Goal: Obtain resource: Download file/media

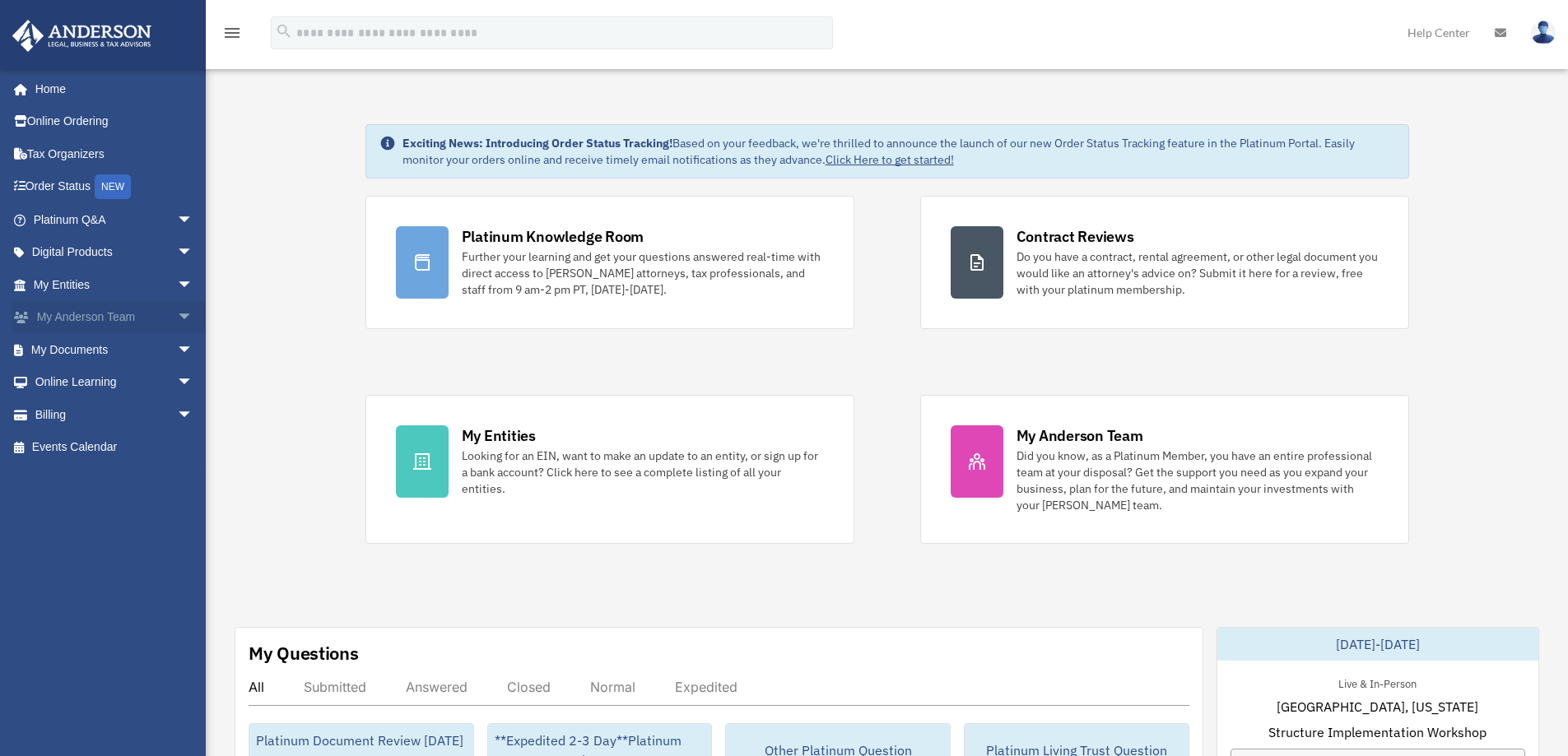
click at [157, 318] on link "My Anderson Team arrow_drop_down" at bounding box center [115, 317] width 207 height 33
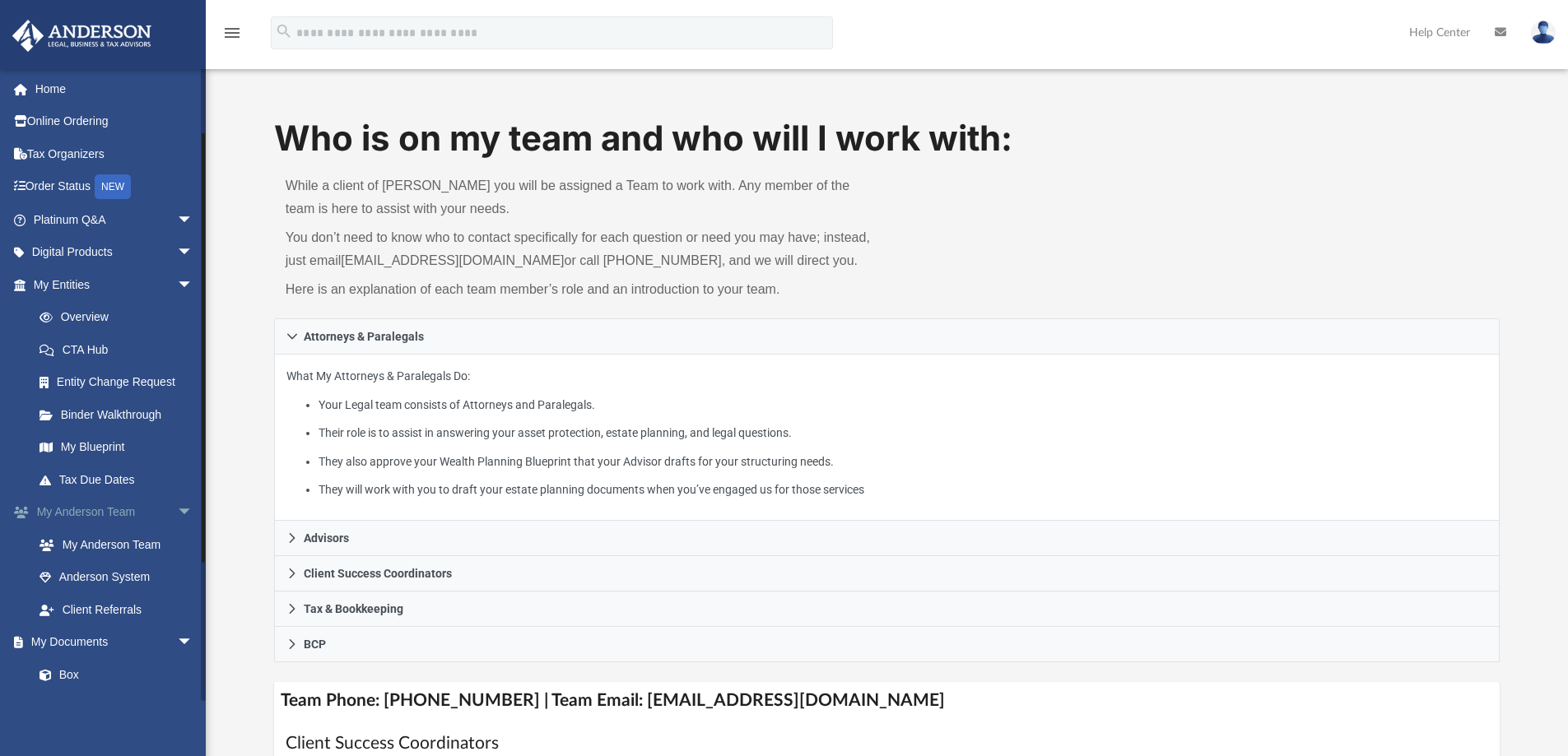
scroll to position [165, 0]
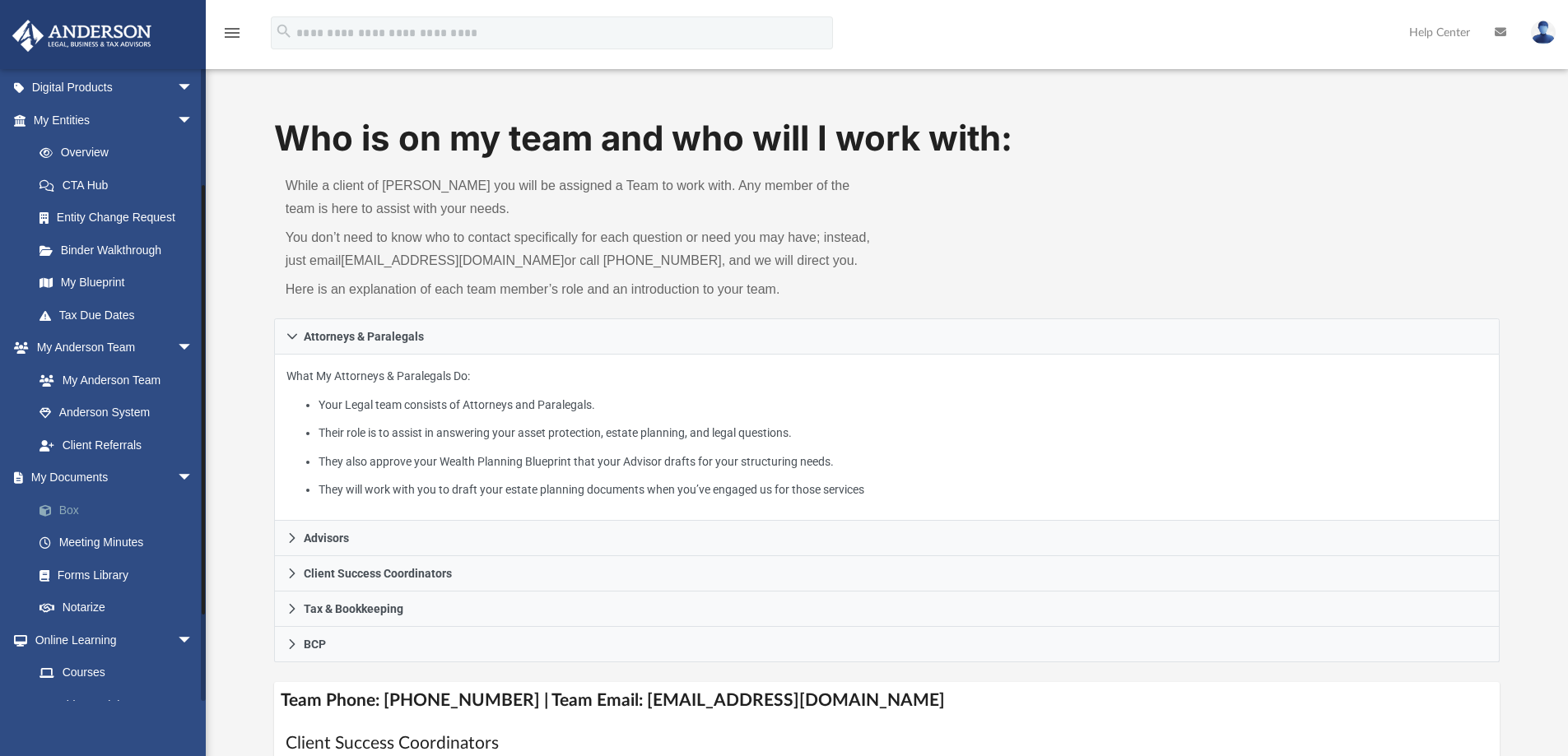
click at [85, 509] on link "Box" at bounding box center [121, 510] width 195 height 33
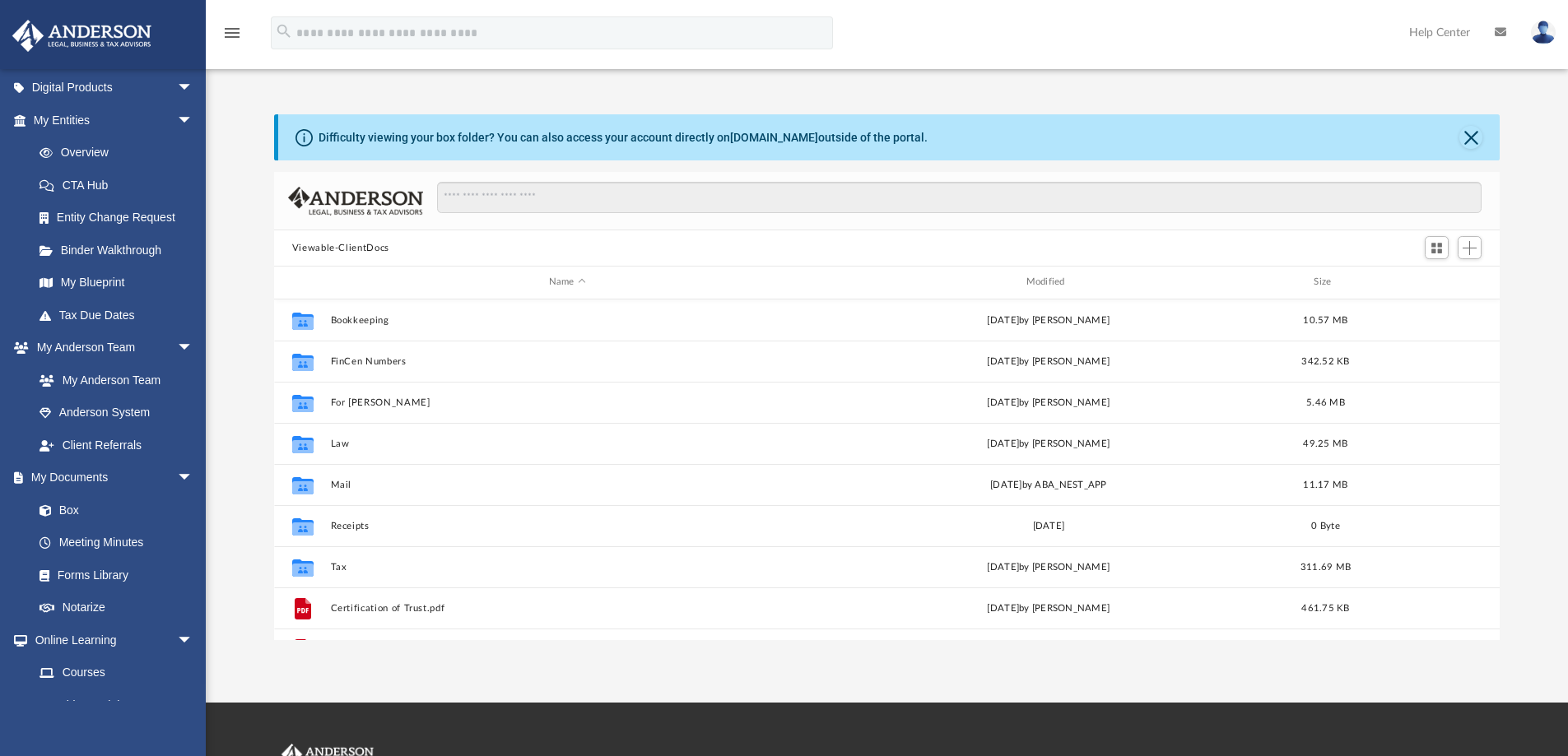
scroll to position [362, 1214]
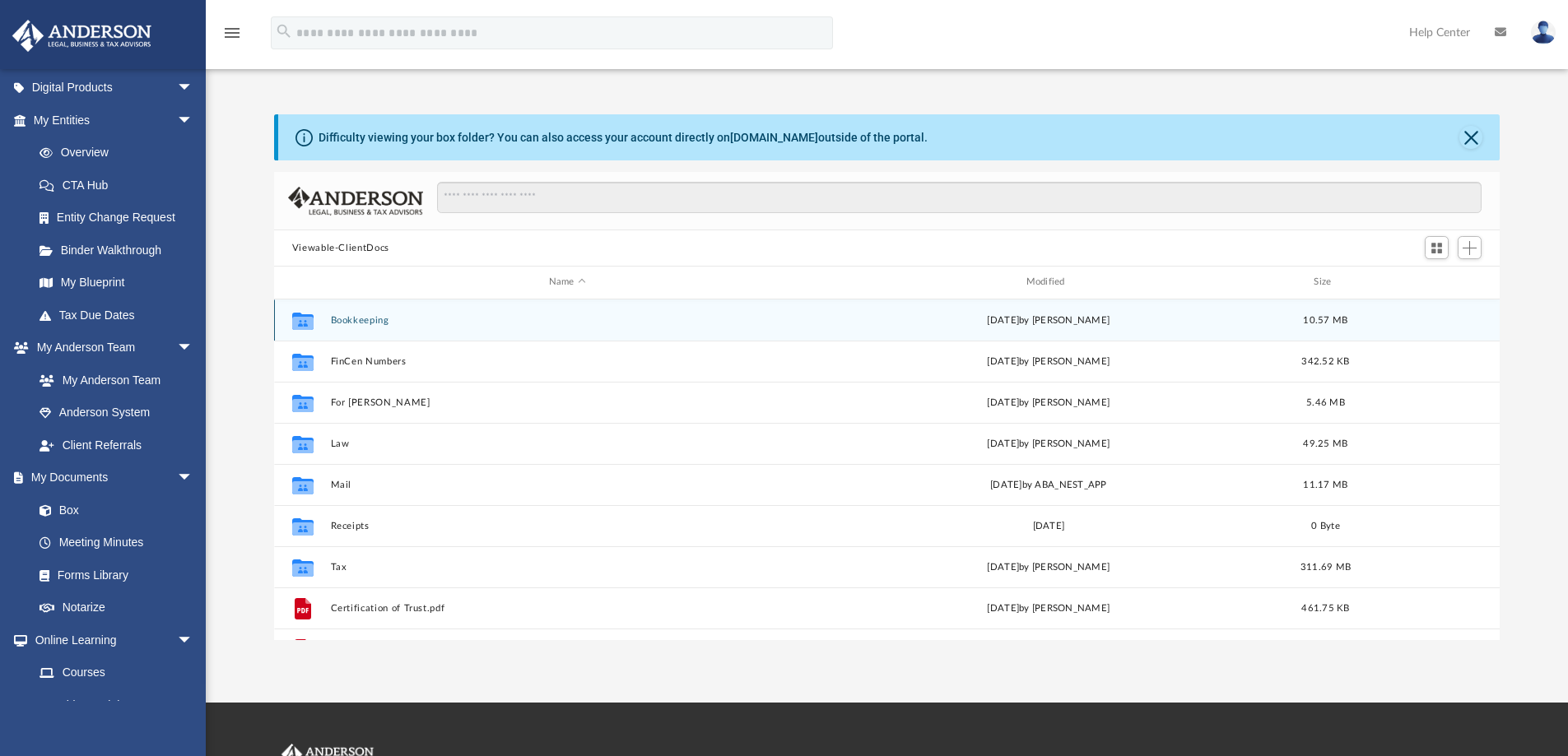
click at [371, 319] on button "Bookkeeping" at bounding box center [568, 321] width 474 height 10
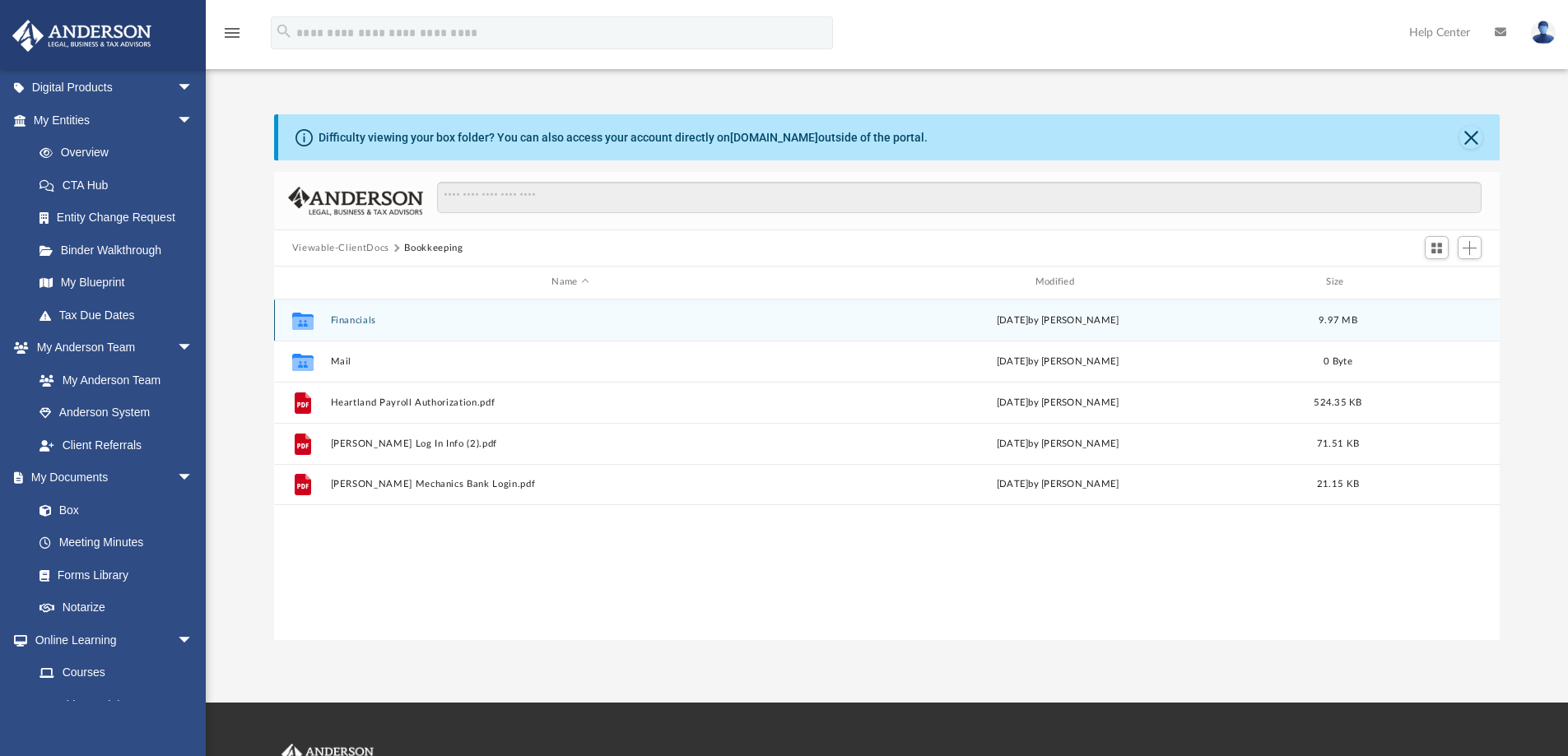
click at [371, 319] on button "Financials" at bounding box center [570, 321] width 480 height 10
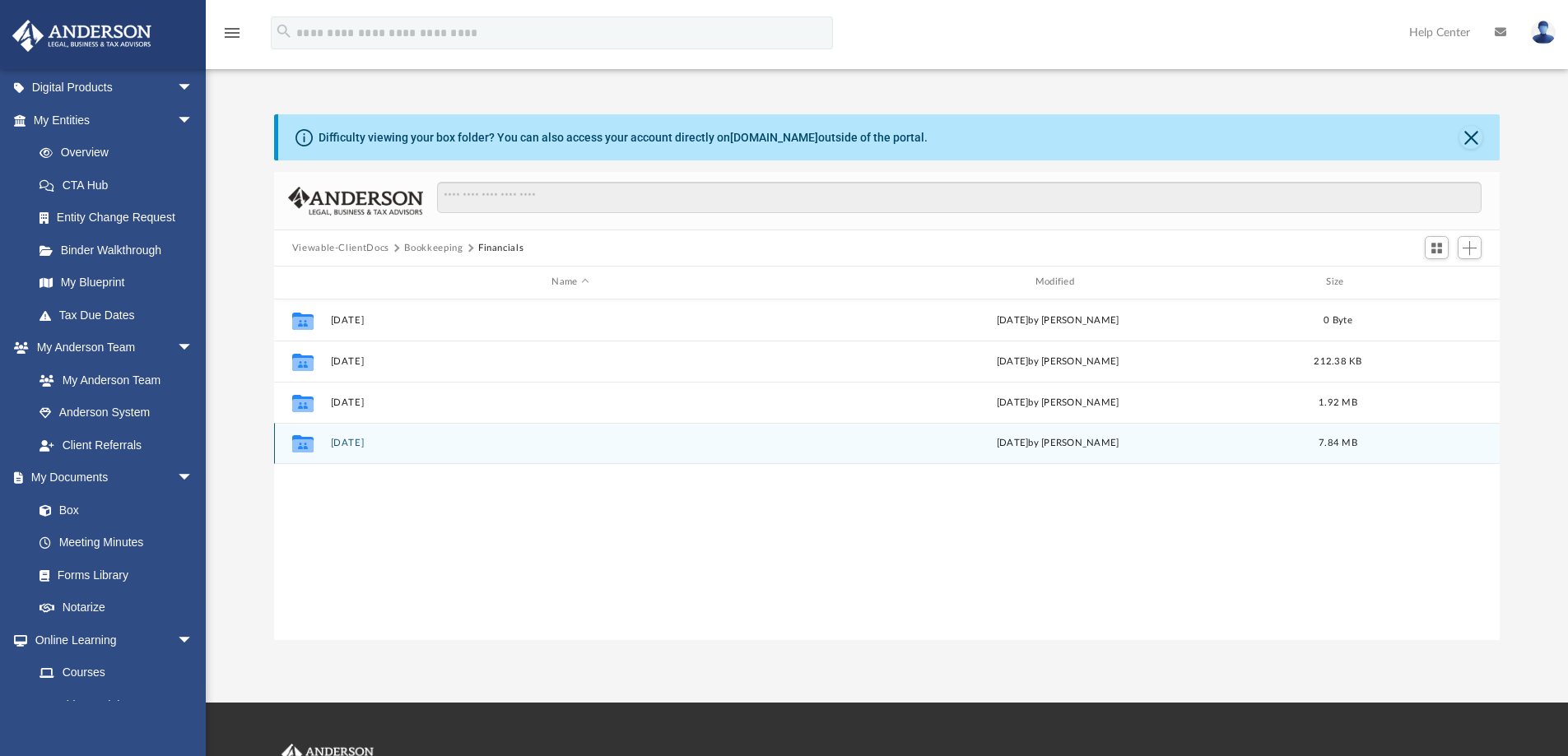
click at [358, 445] on button "[DATE]" at bounding box center [570, 443] width 480 height 10
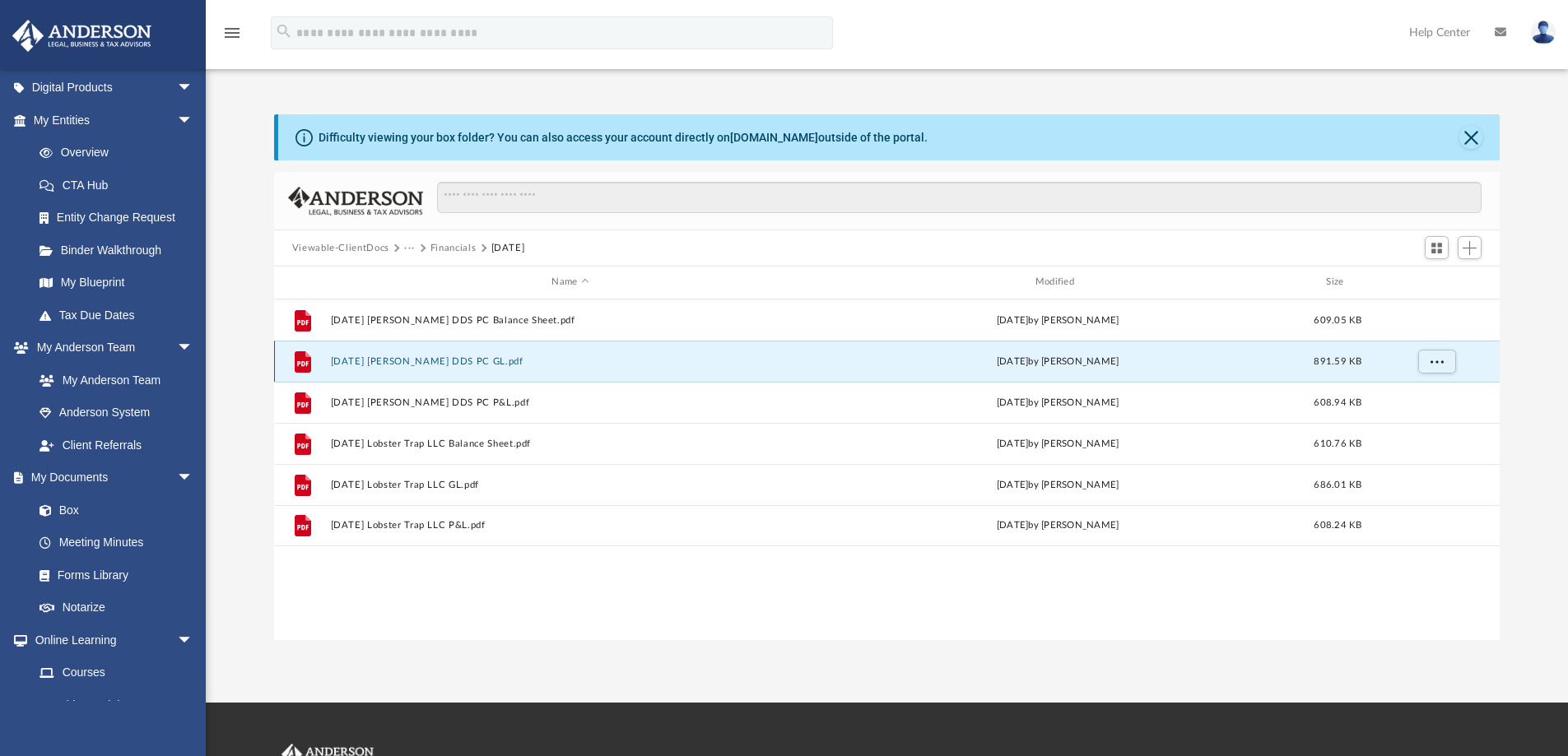
click at [411, 361] on button "[DATE] [PERSON_NAME] DDS PC GL.pdf" at bounding box center [570, 361] width 480 height 10
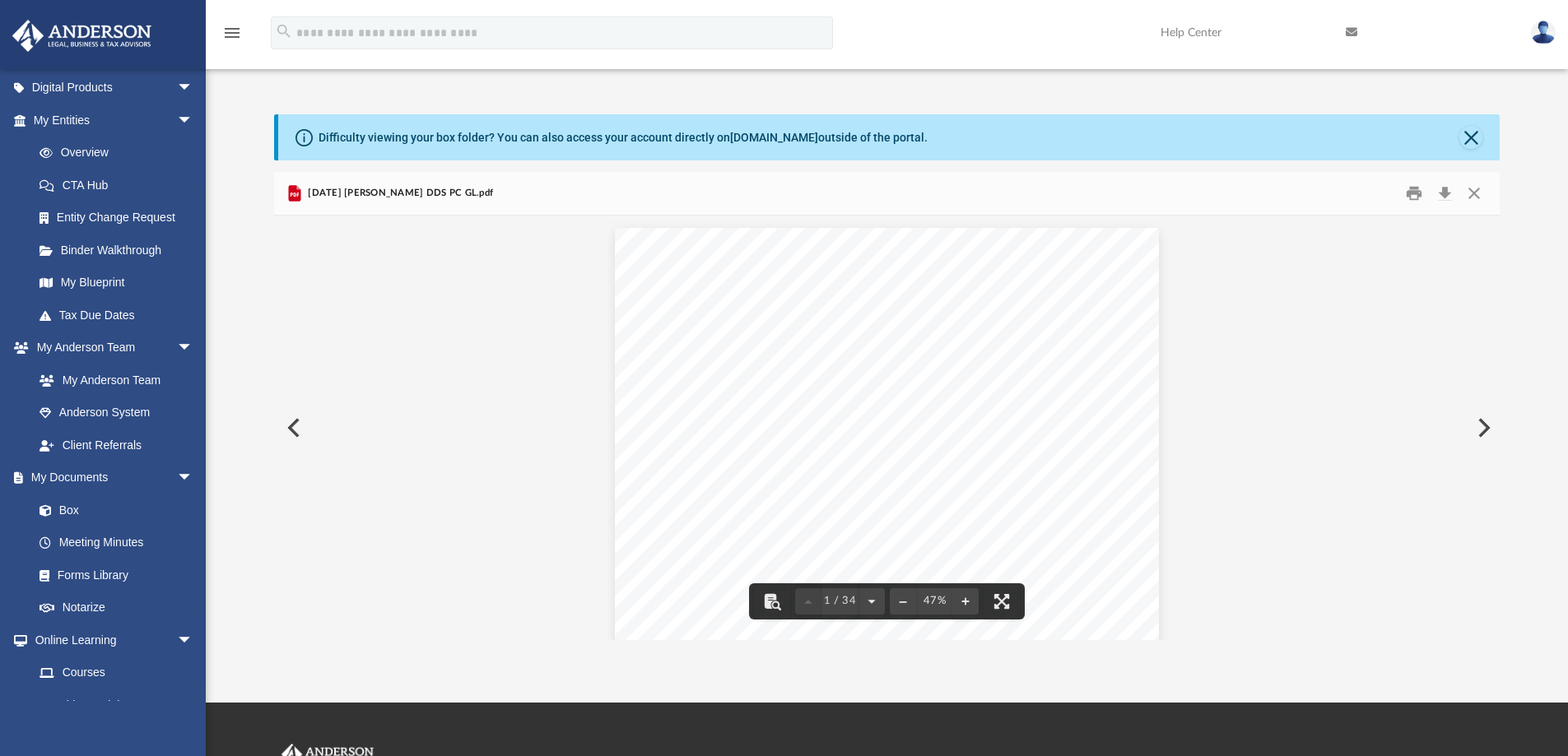
click at [803, 381] on div "DRAFT [PERSON_NAME], DDS PC General Ledger [DATE] - [DATE] Cash Basis [DATE] 03…" at bounding box center [887, 438] width 544 height 421
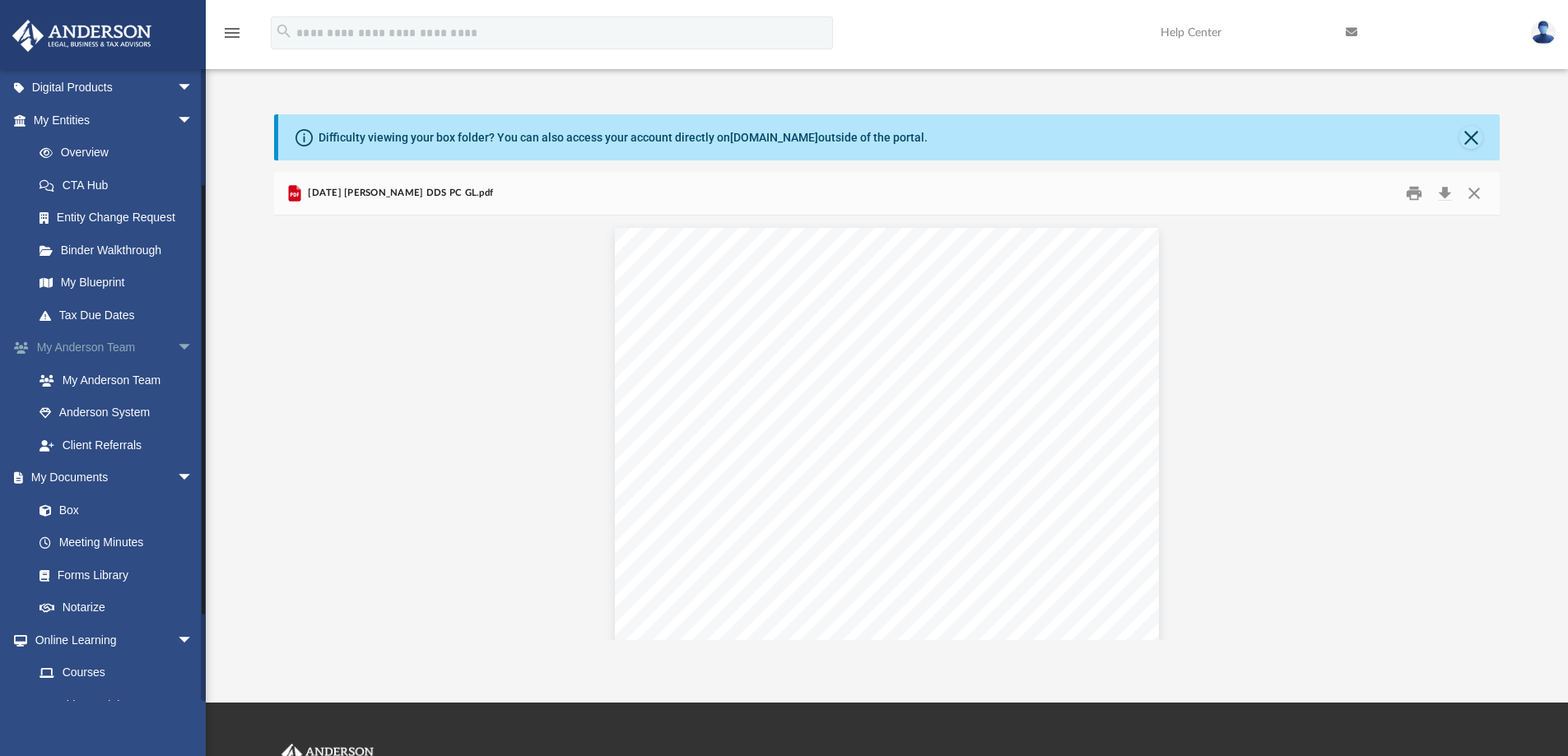
click at [85, 344] on link "My Anderson Team arrow_drop_down" at bounding box center [115, 348] width 207 height 33
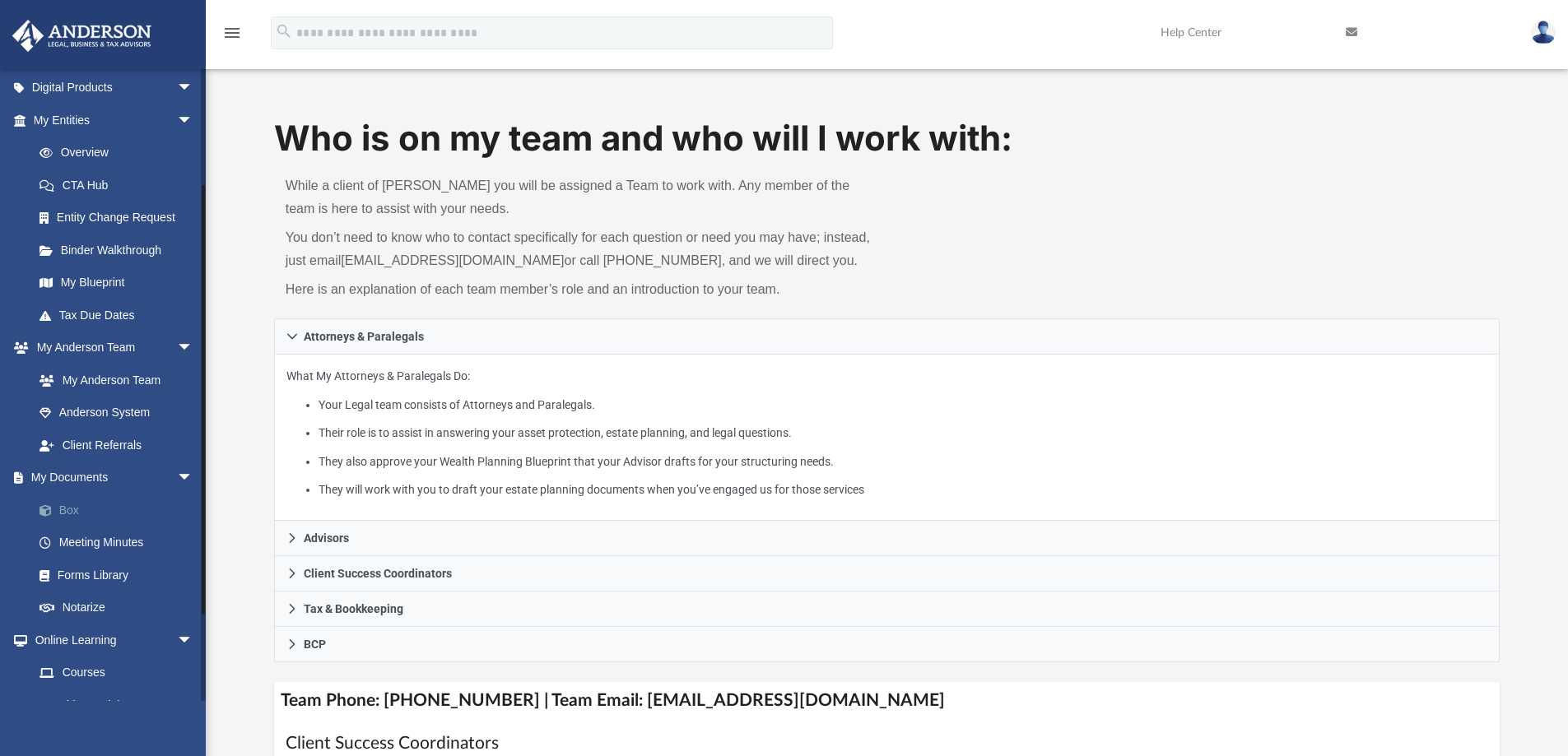
click at [77, 515] on link "Box" at bounding box center [121, 510] width 195 height 33
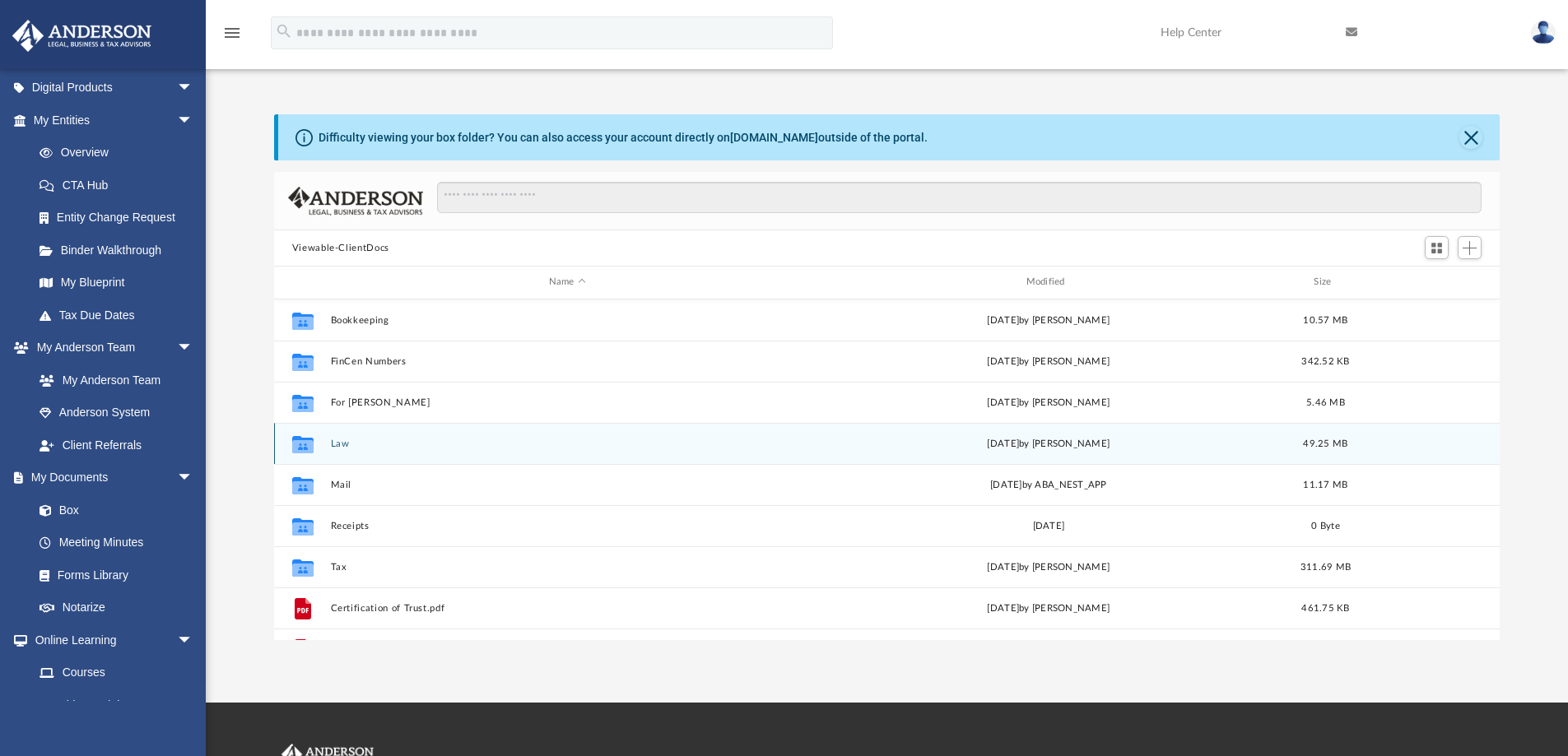
scroll to position [362, 1214]
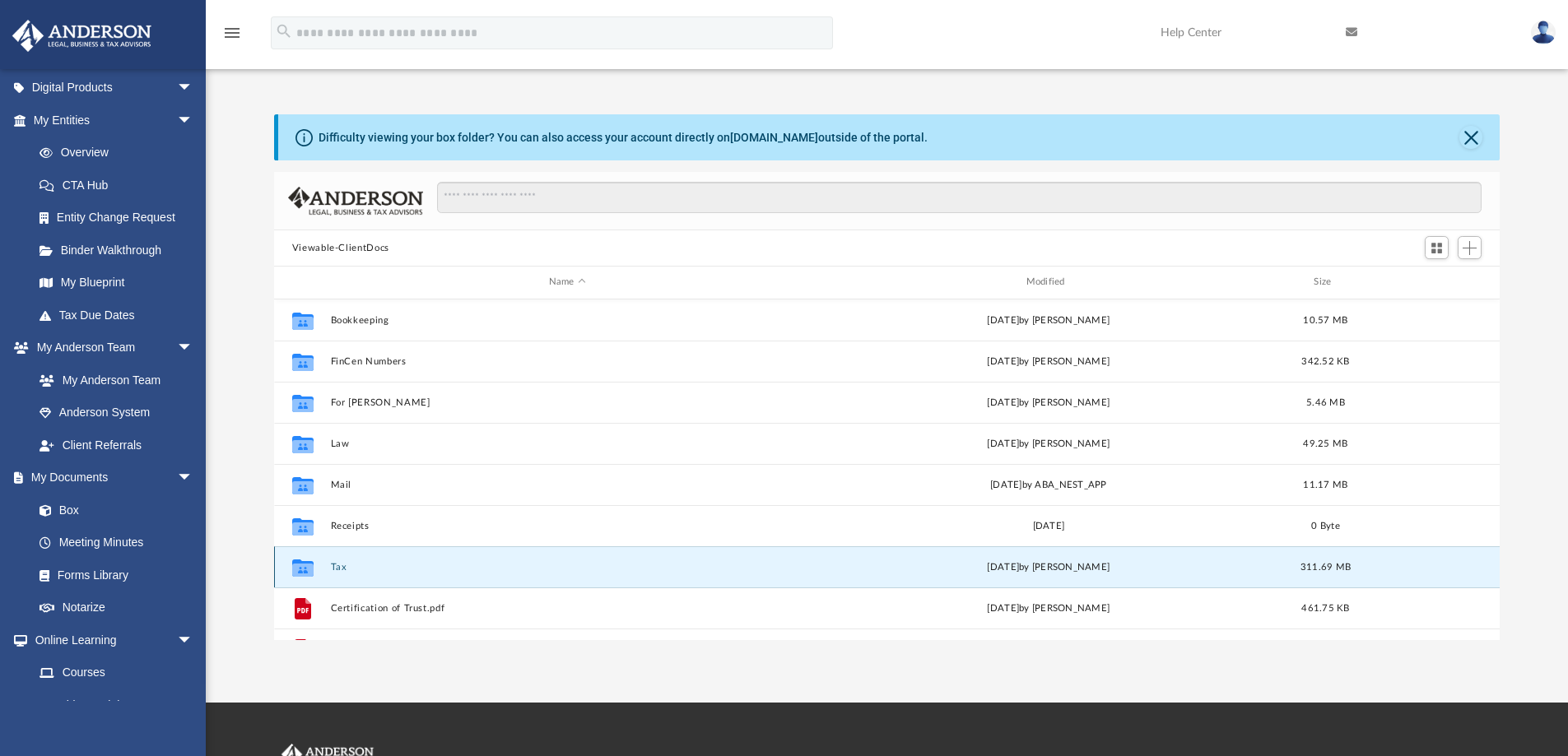
click at [336, 564] on button "Tax" at bounding box center [568, 567] width 474 height 10
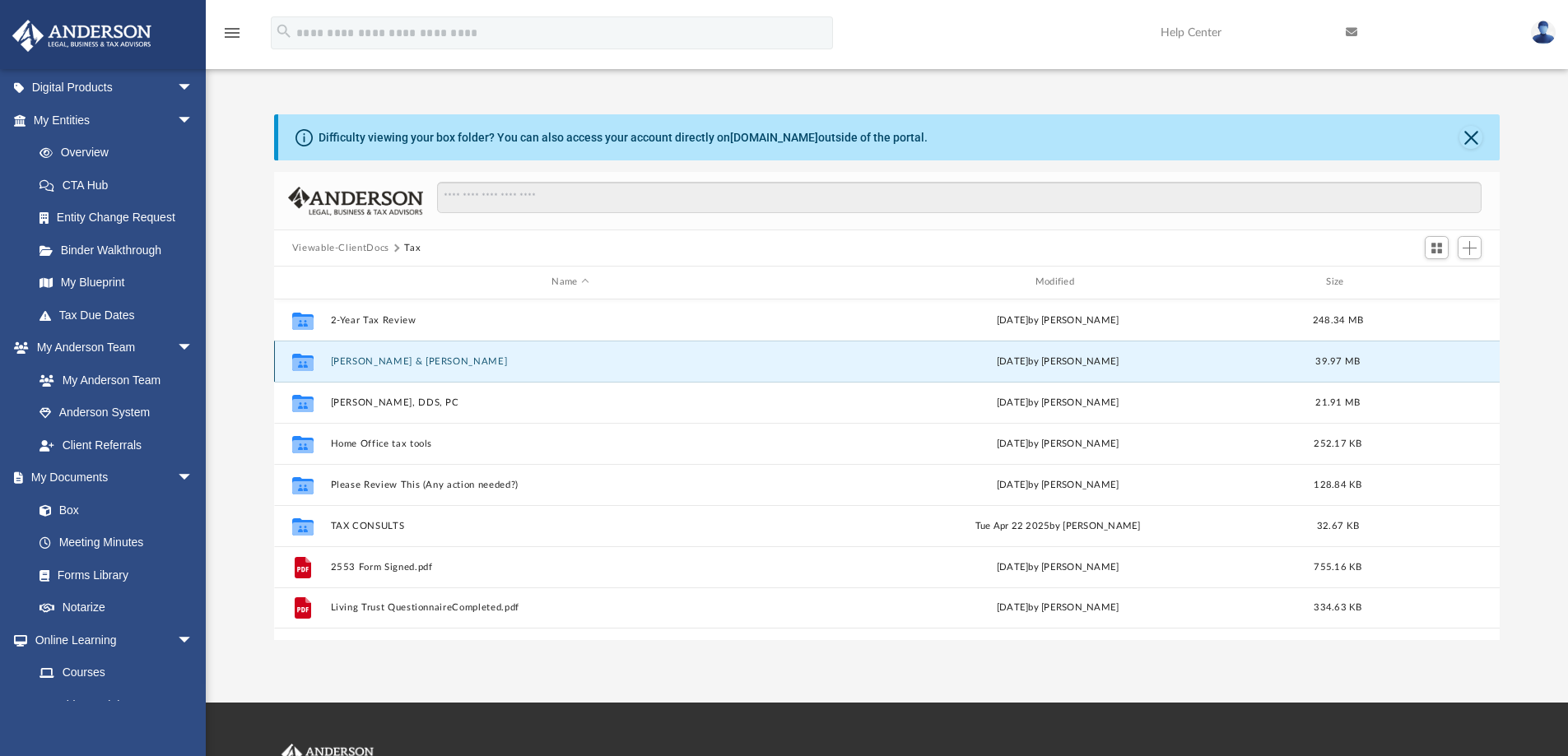
click at [388, 362] on button "[PERSON_NAME] & [PERSON_NAME]" at bounding box center [570, 361] width 480 height 10
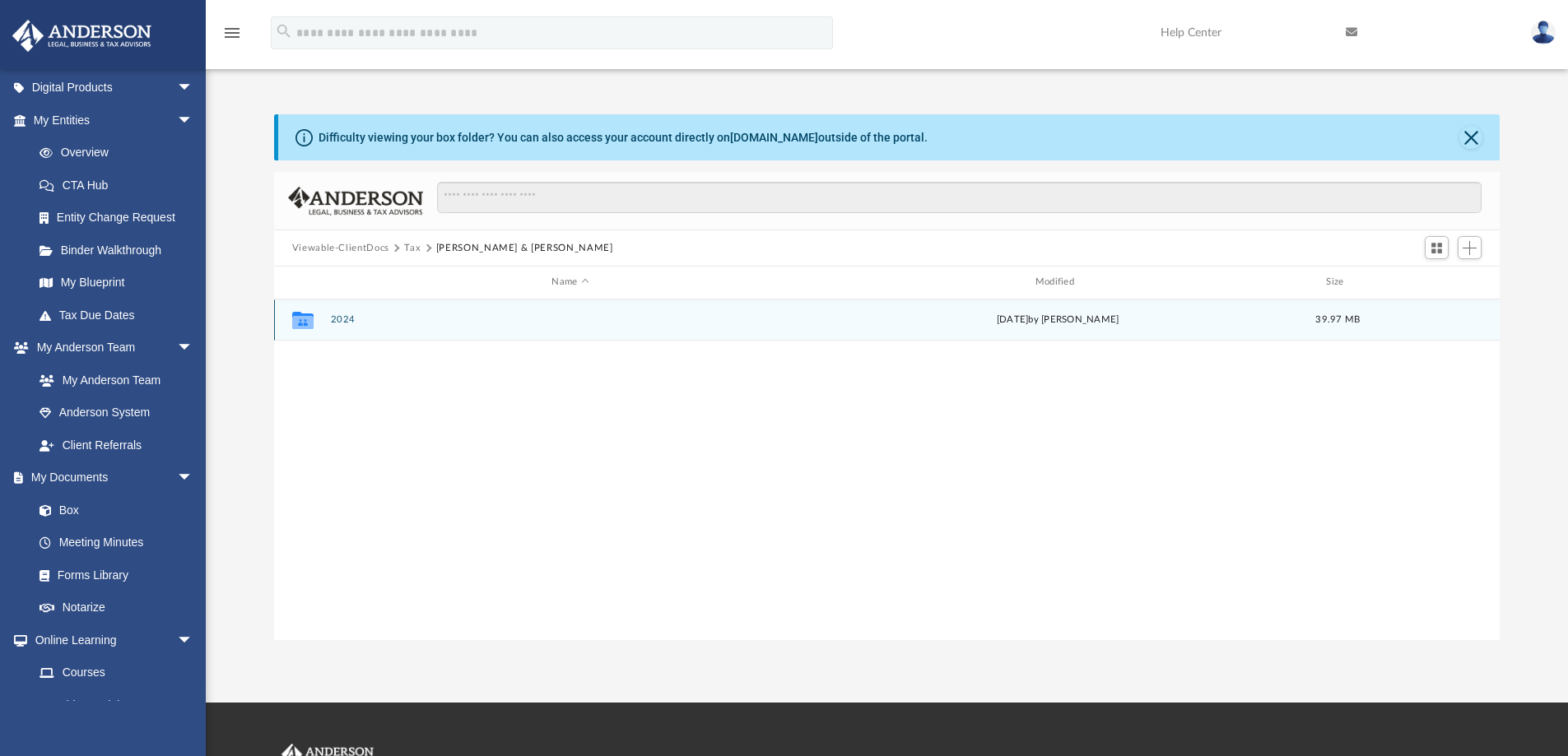
click at [323, 319] on div "Collaborated Folder 2024 [DATE] by [PERSON_NAME] 39.97 MB" at bounding box center [887, 320] width 1226 height 41
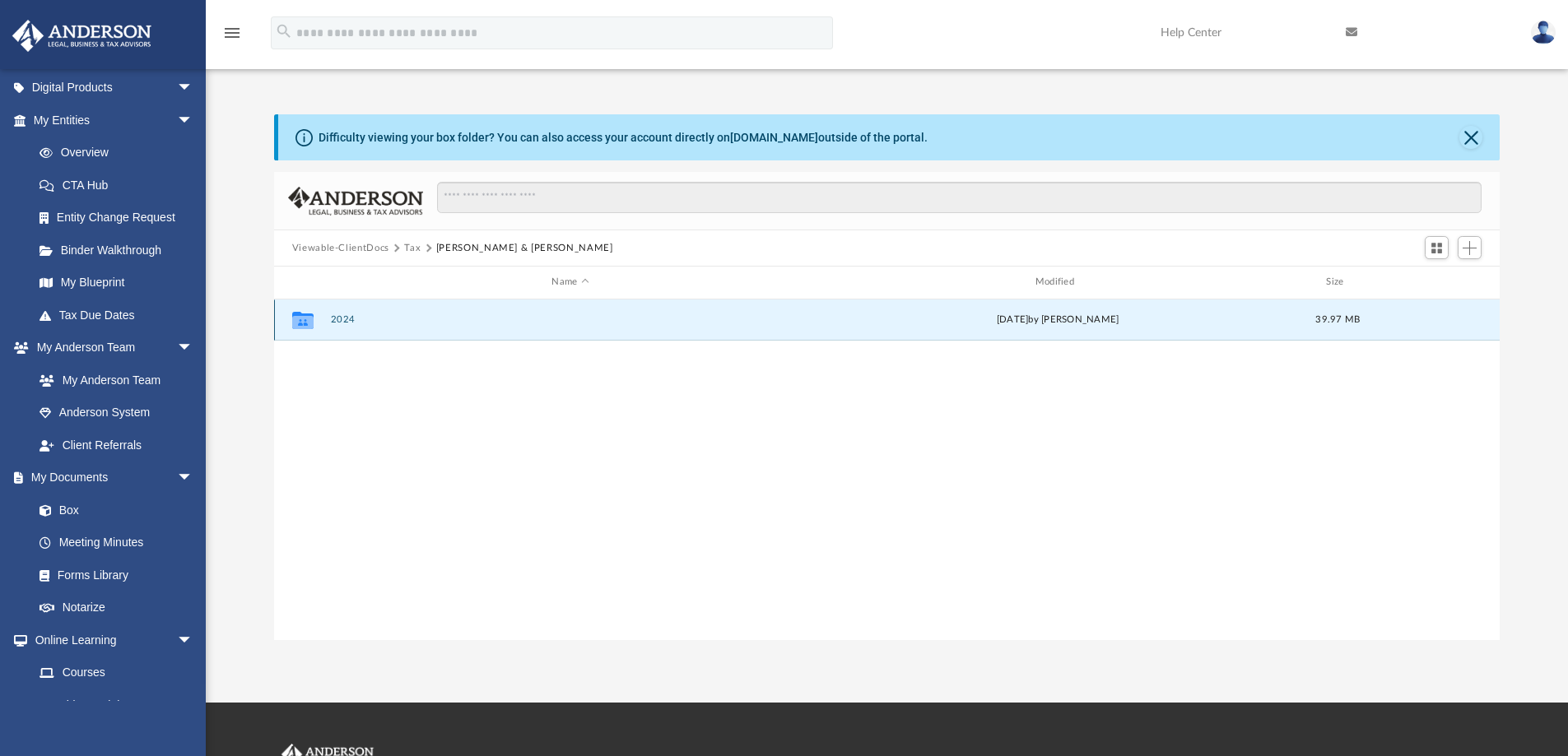
click at [342, 319] on button "2024" at bounding box center [570, 320] width 480 height 10
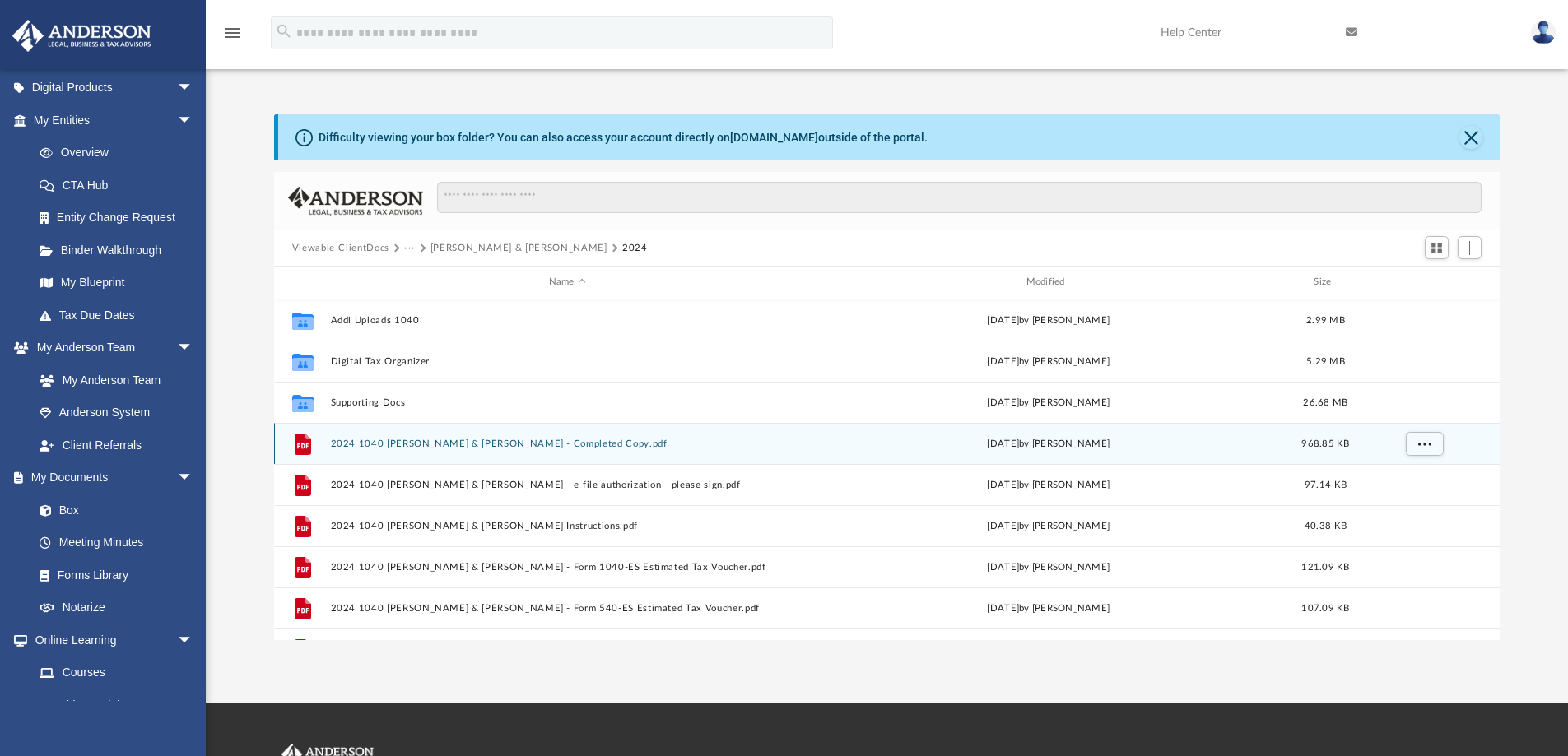
click at [423, 448] on button "2024 1040 [PERSON_NAME] & [PERSON_NAME] - Completed Copy.pdf" at bounding box center [568, 444] width 474 height 10
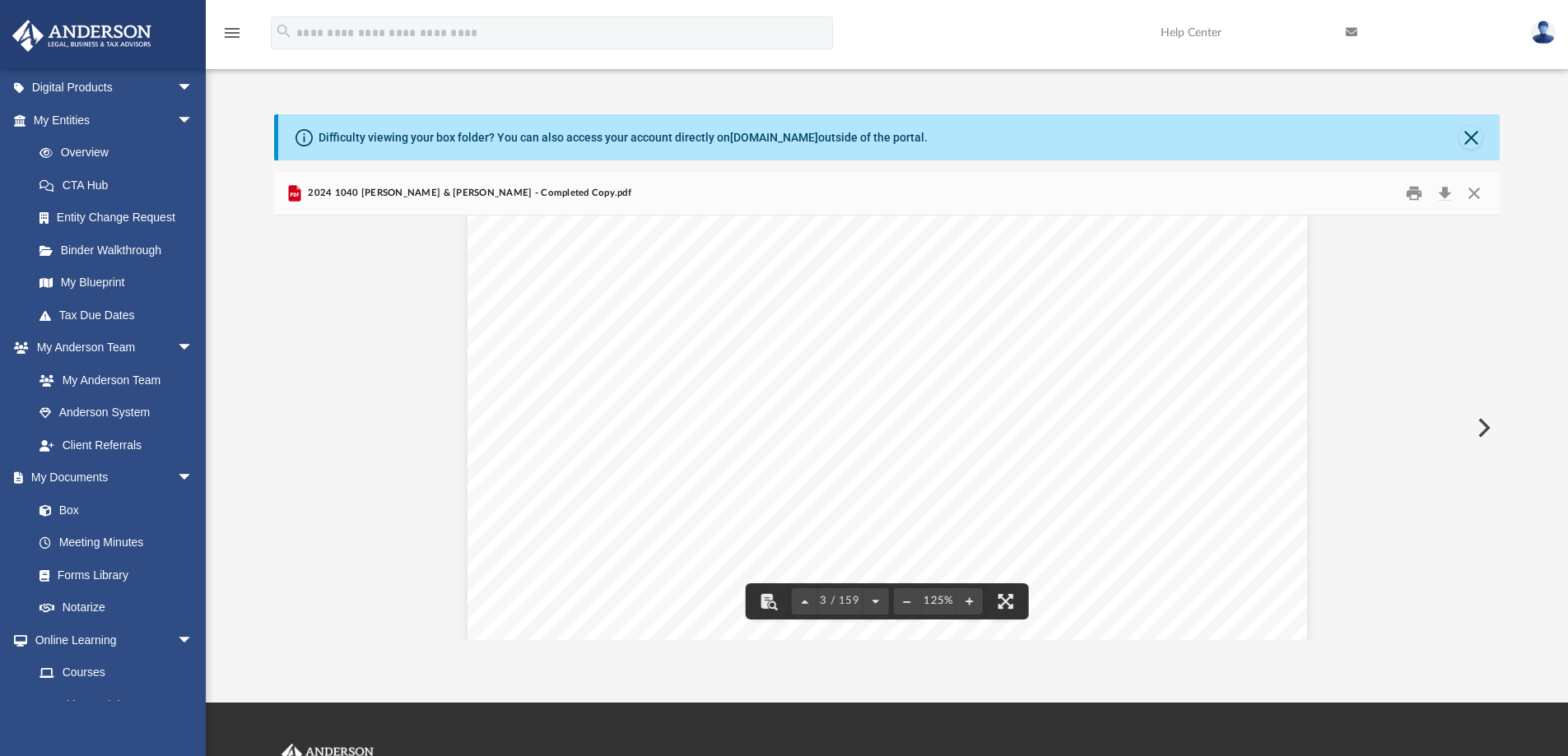
scroll to position [2221, 0]
click at [1195, 279] on div "412541 [DATE] NAME: Disallowing Form Originating Form Entity/ Activity ID Numbe…" at bounding box center [887, 771] width 840 height 1086
click at [1444, 191] on button "Download" at bounding box center [1445, 194] width 29 height 26
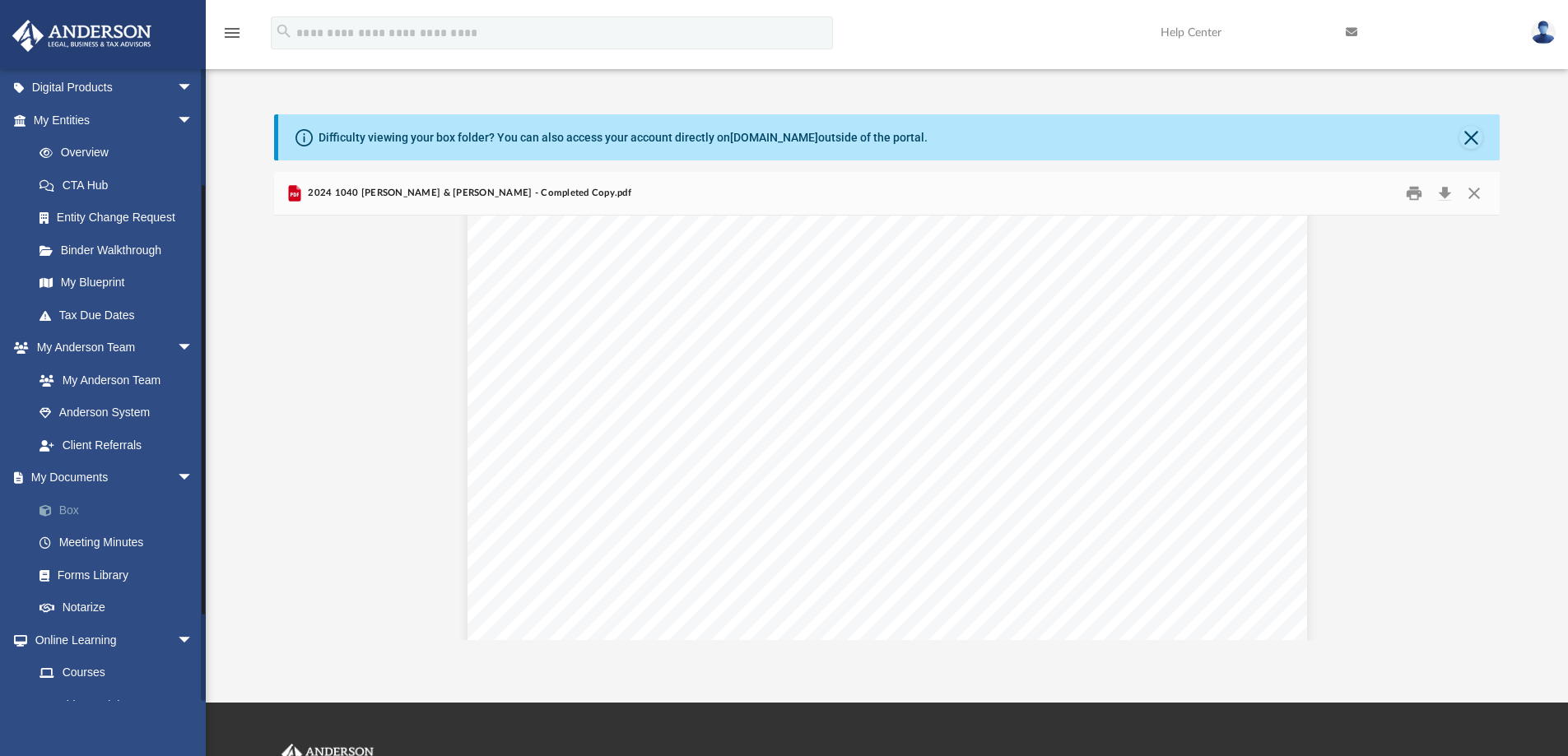
click at [98, 512] on link "Box" at bounding box center [121, 510] width 195 height 33
click at [66, 511] on link "Box" at bounding box center [121, 510] width 195 height 33
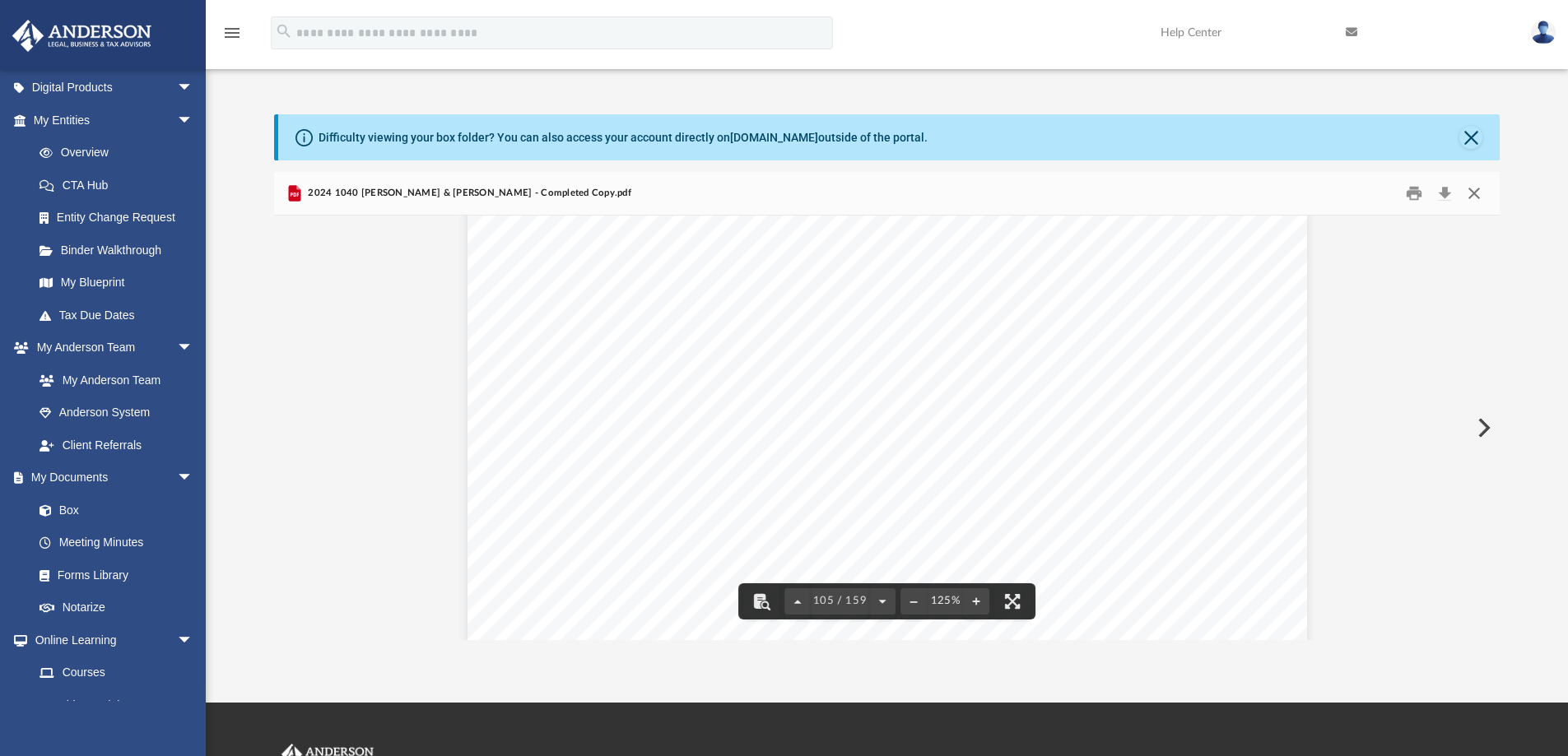
click at [1475, 191] on button "Close" at bounding box center [1474, 194] width 29 height 26
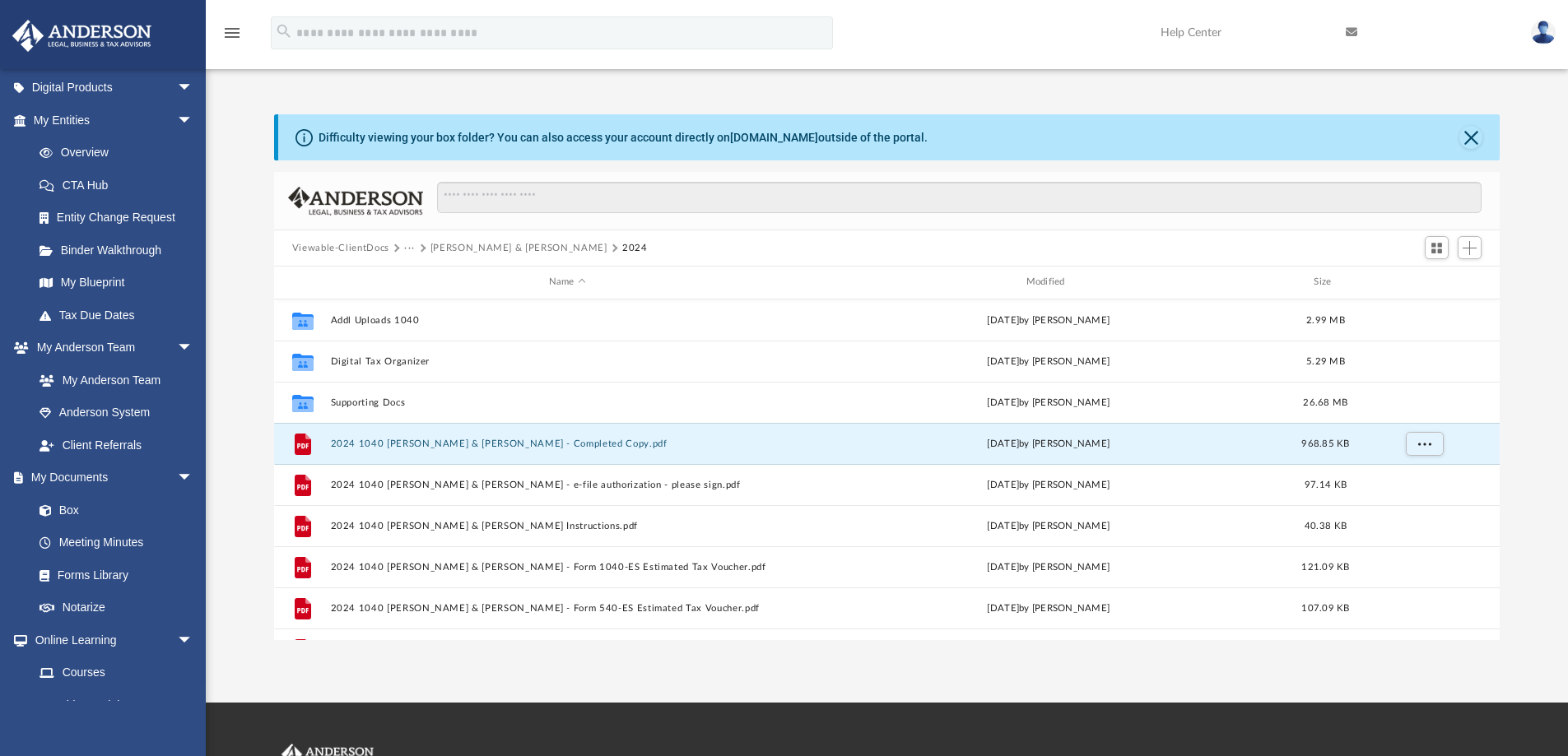
click at [347, 249] on button "Viewable-ClientDocs" at bounding box center [341, 248] width 97 height 15
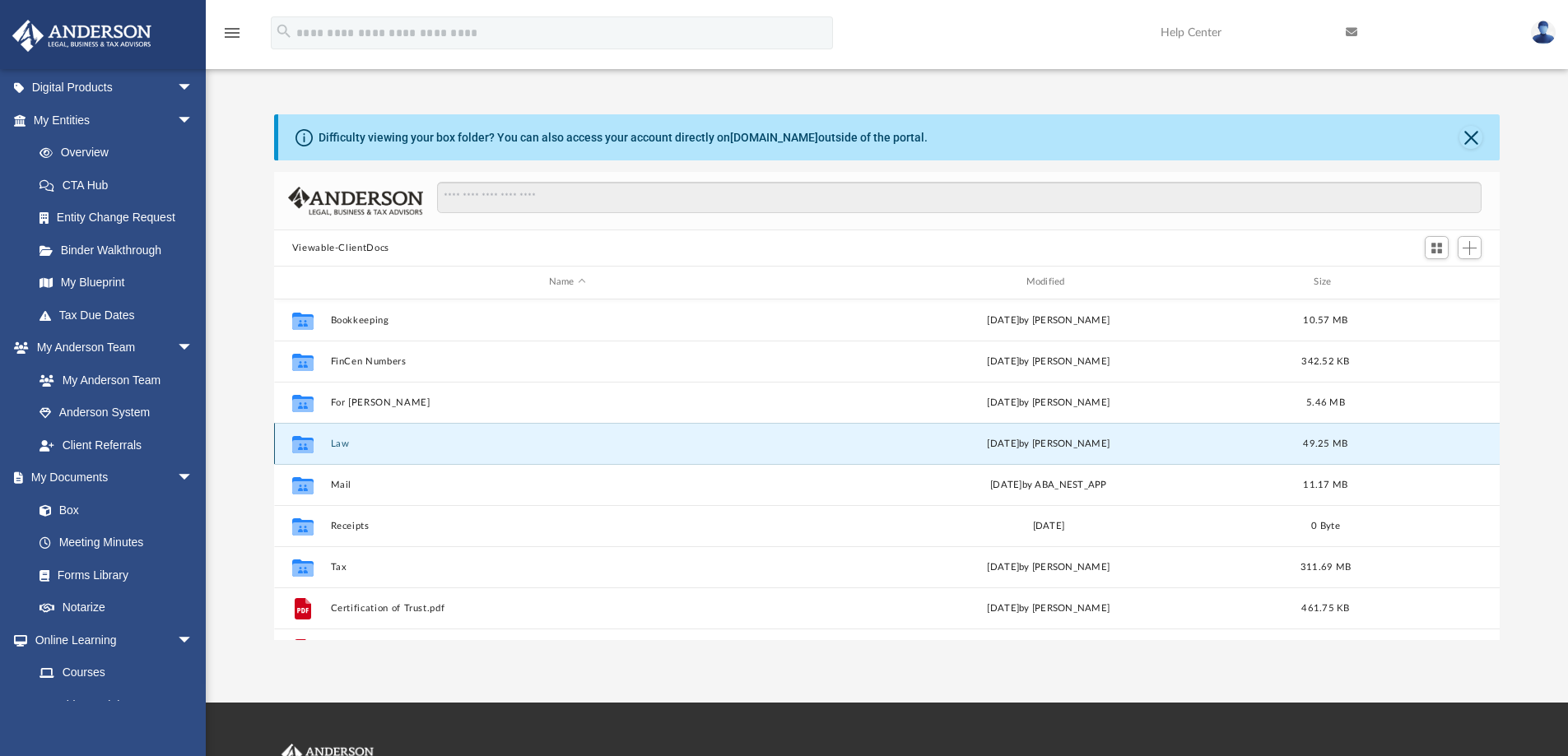
click at [342, 441] on button "Law" at bounding box center [568, 444] width 474 height 10
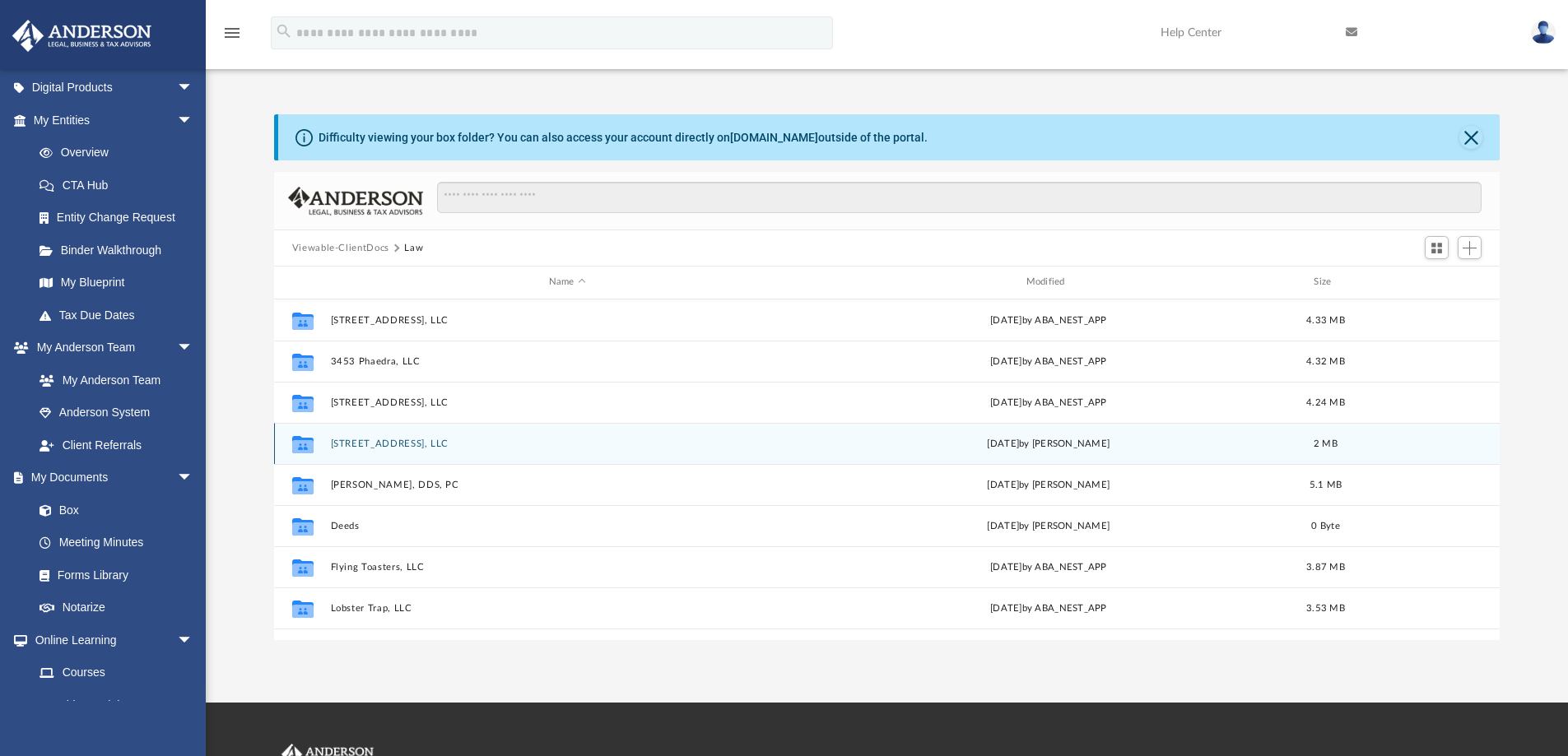
click at [358, 441] on button "611 South A, LLC" at bounding box center [568, 444] width 474 height 10
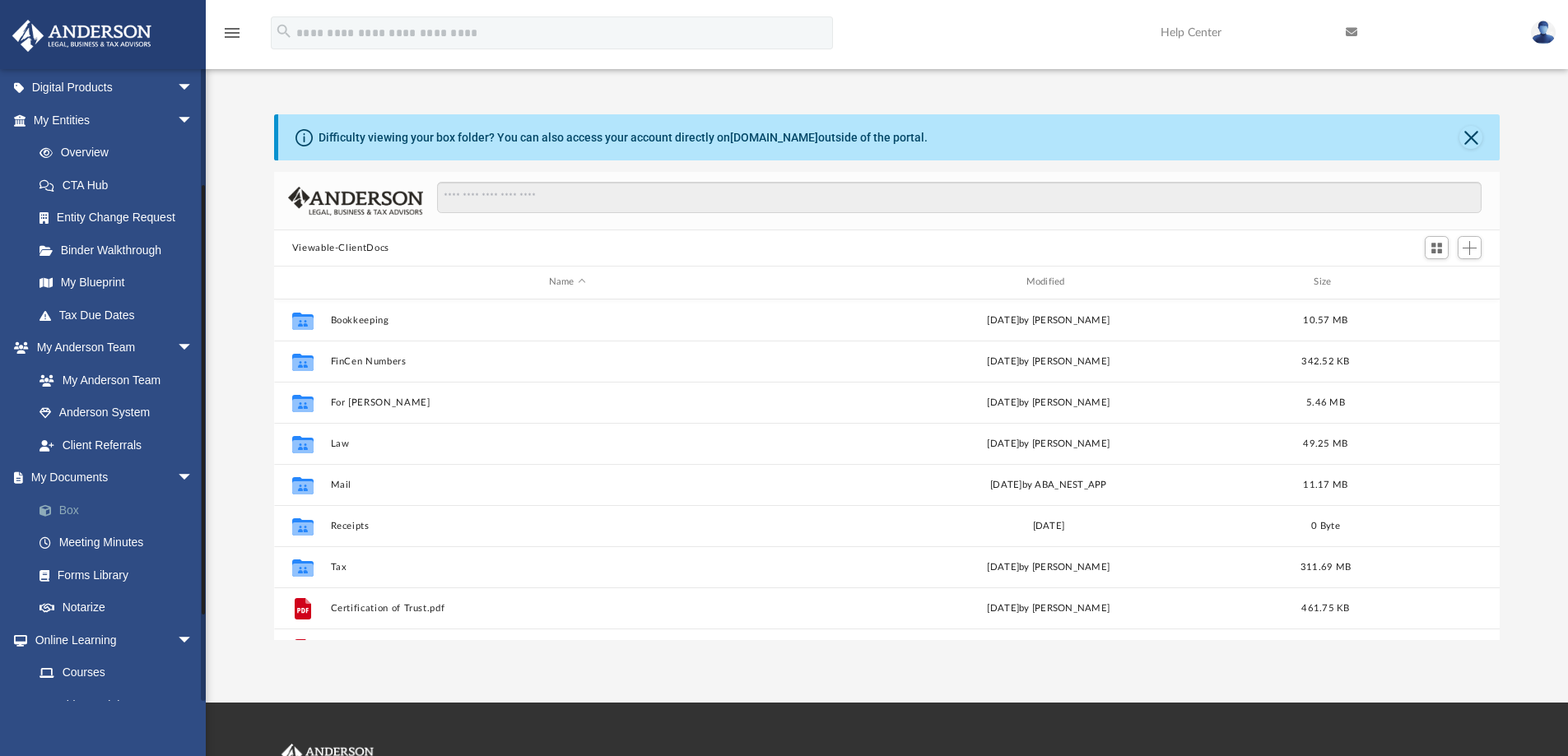
scroll to position [362, 1214]
click at [85, 504] on link "Box" at bounding box center [121, 510] width 195 height 33
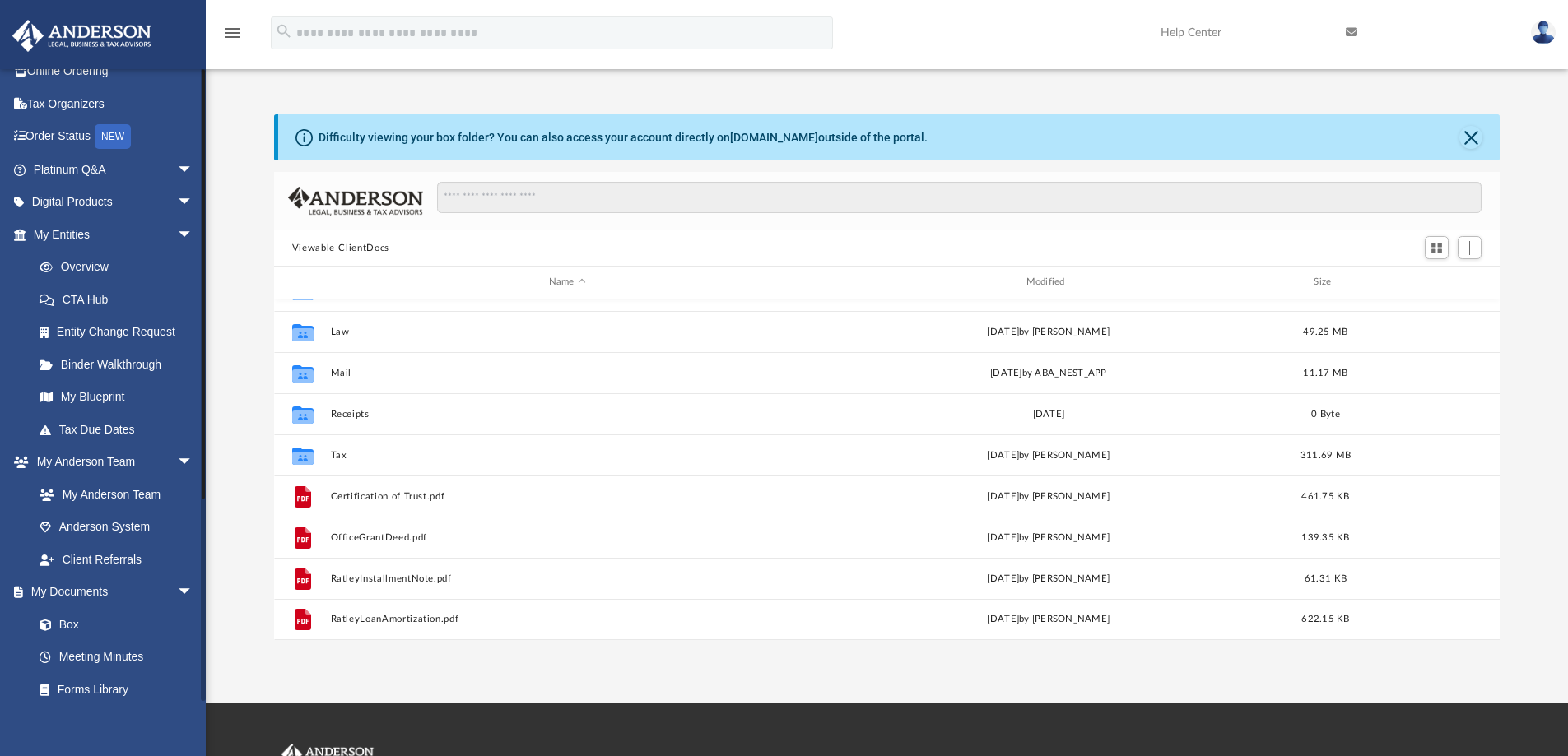
scroll to position [0, 0]
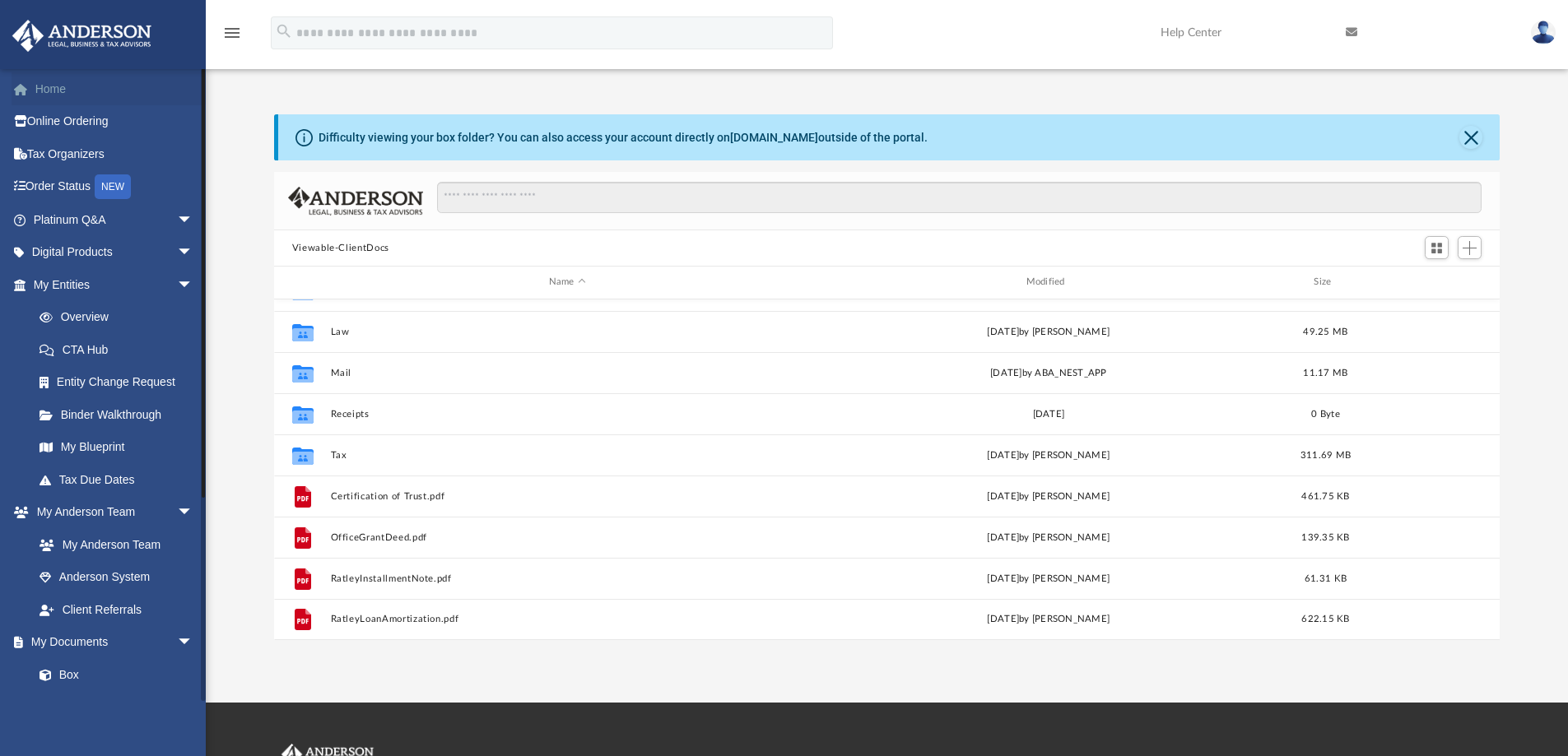
click at [66, 88] on link "Home" at bounding box center [115, 89] width 207 height 33
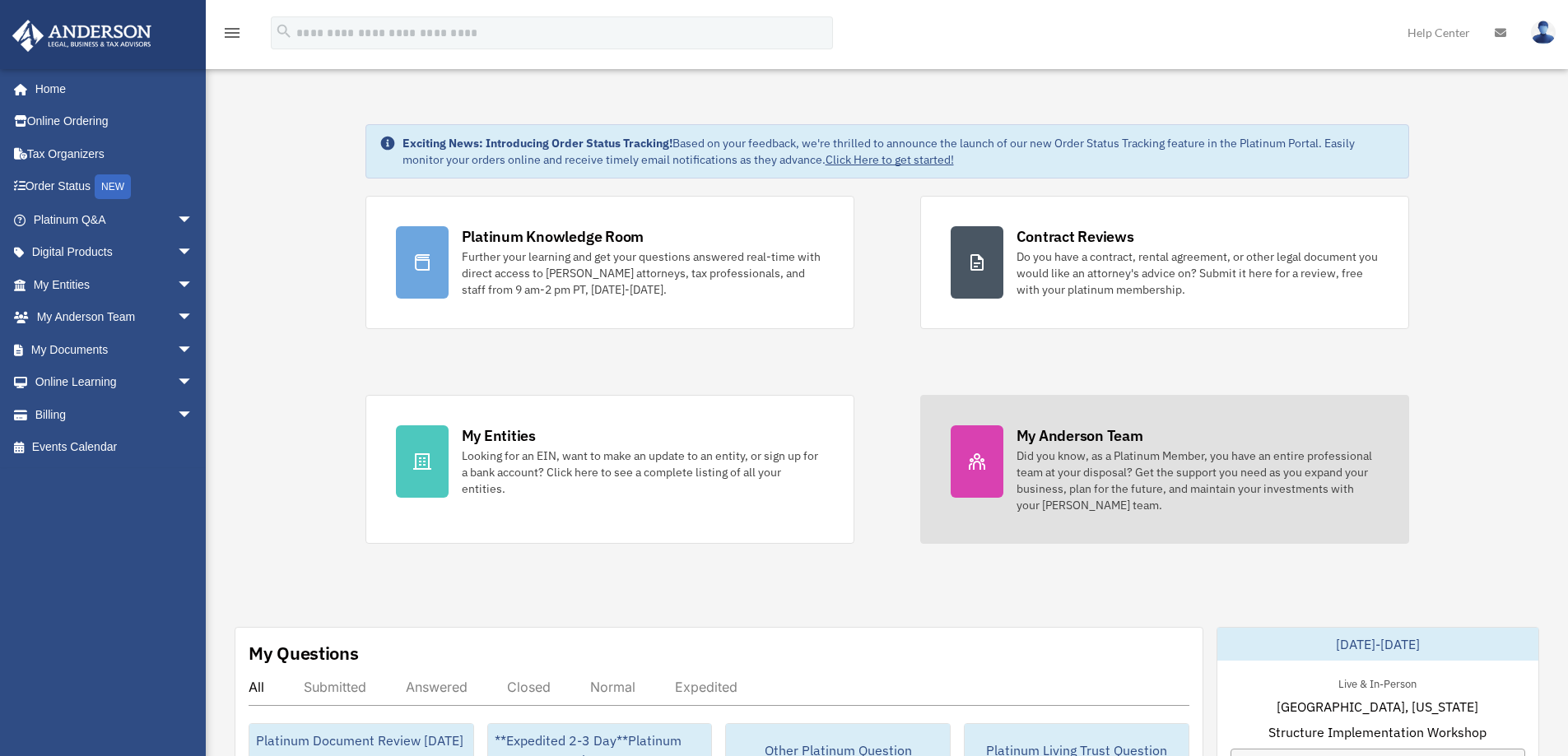
click at [1171, 485] on div "Did you know, as a Platinum Member, you have an entire professional team at you…" at bounding box center [1198, 480] width 362 height 66
